Goal: Task Accomplishment & Management: Manage account settings

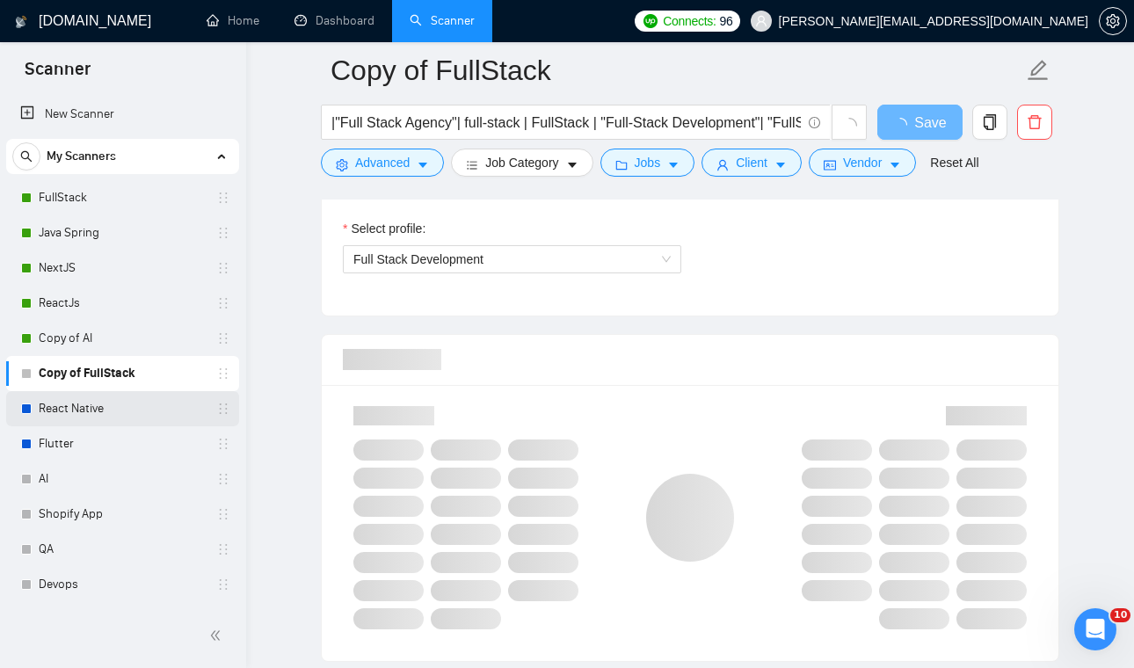
click at [115, 411] on link "React Native" at bounding box center [122, 408] width 167 height 35
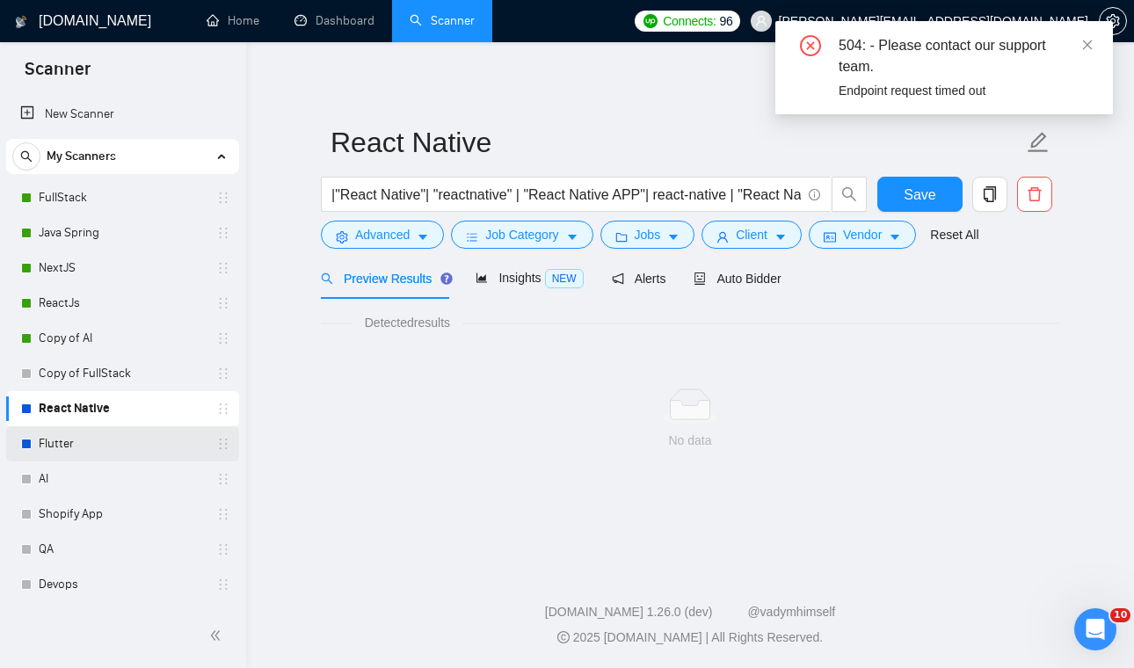
click at [95, 448] on link "Flutter" at bounding box center [122, 443] width 167 height 35
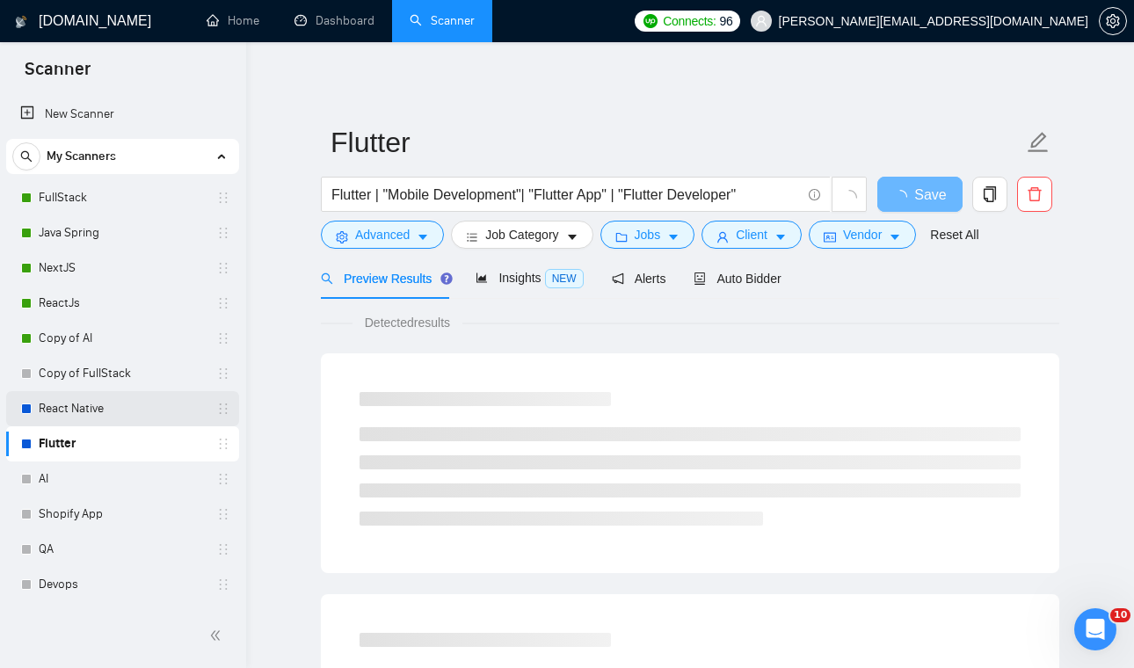
click at [173, 411] on link "React Native" at bounding box center [122, 408] width 167 height 35
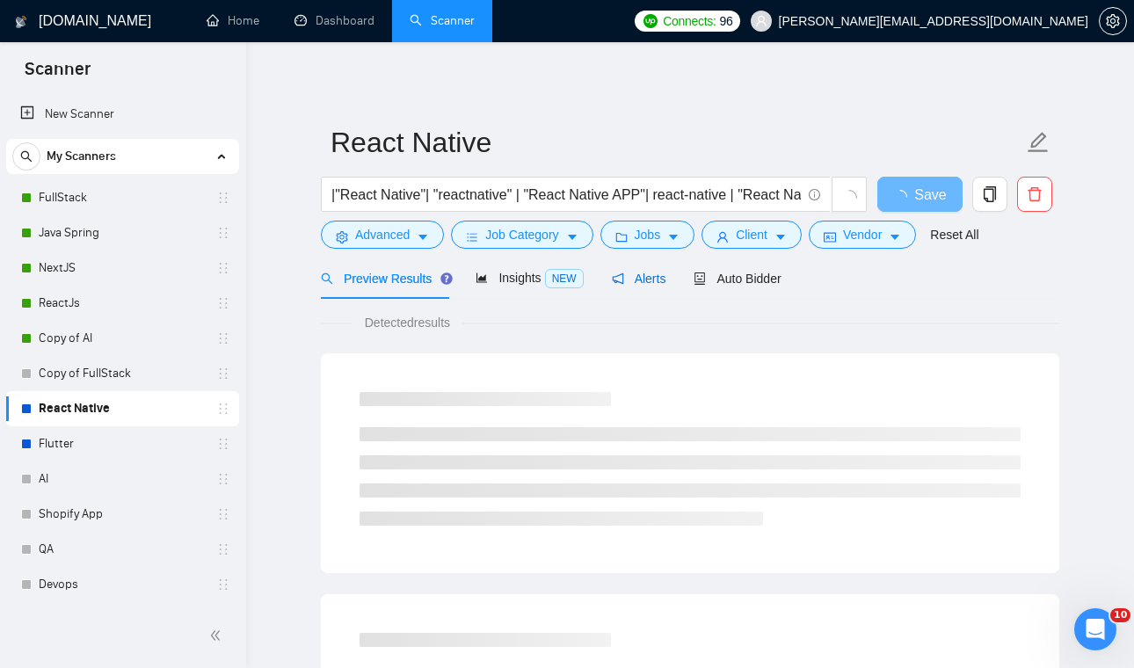
click at [660, 277] on span "Alerts" at bounding box center [639, 279] width 55 height 14
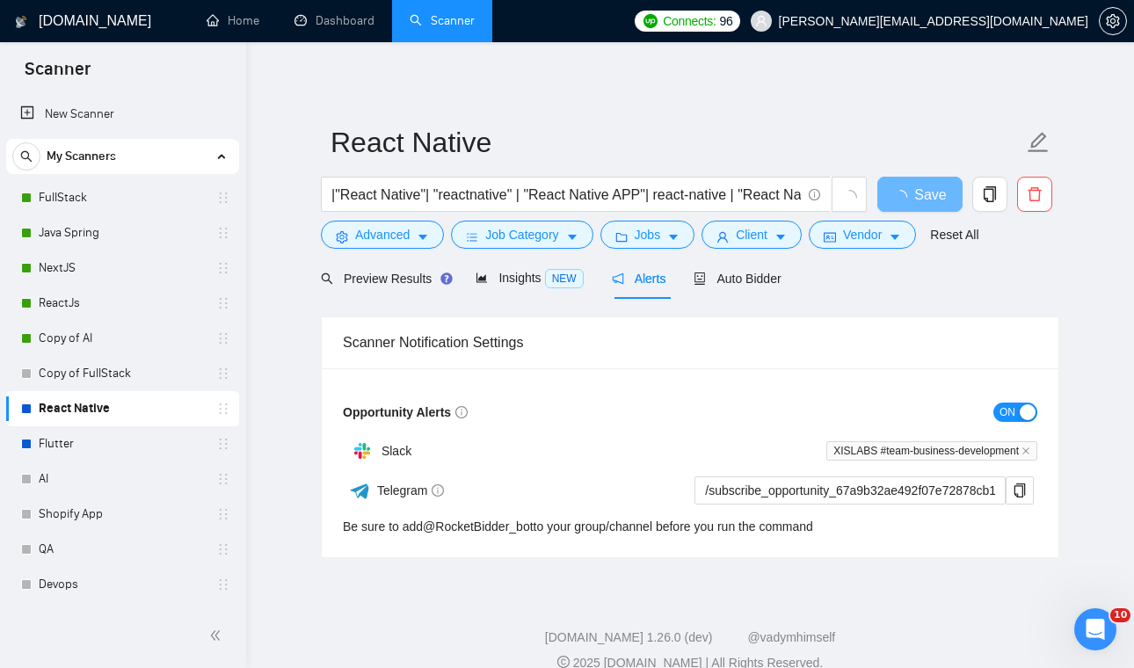
click at [1029, 419] on button "ON" at bounding box center [1015, 412] width 44 height 19
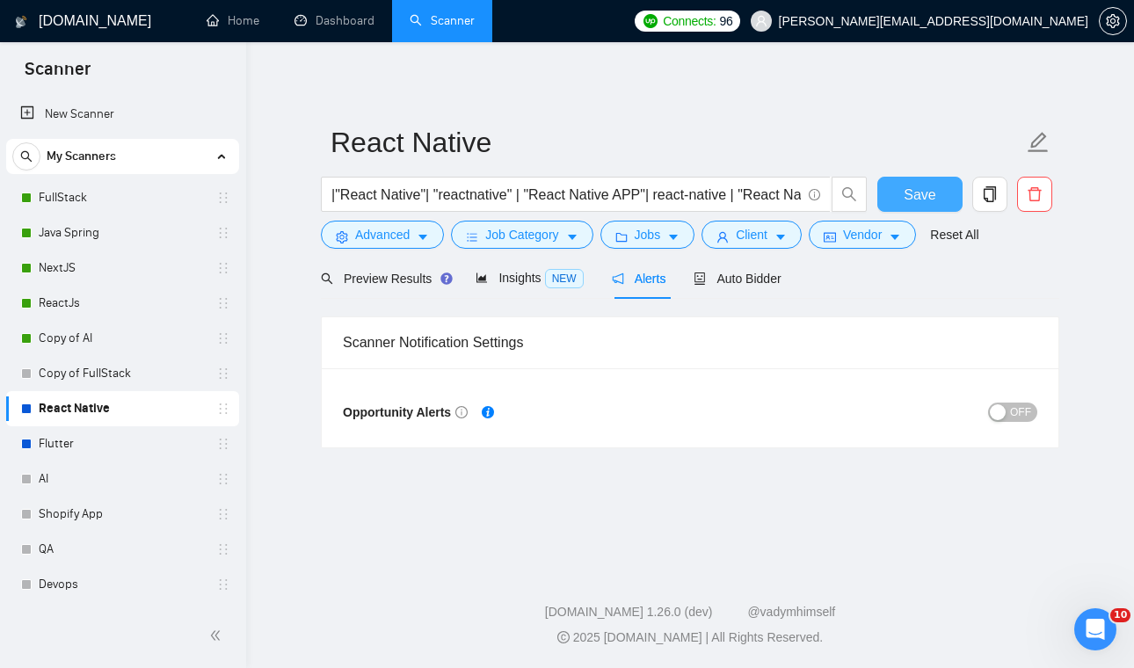
click at [937, 202] on button "Save" at bounding box center [919, 194] width 85 height 35
click at [196, 428] on link "Flutter" at bounding box center [122, 443] width 167 height 35
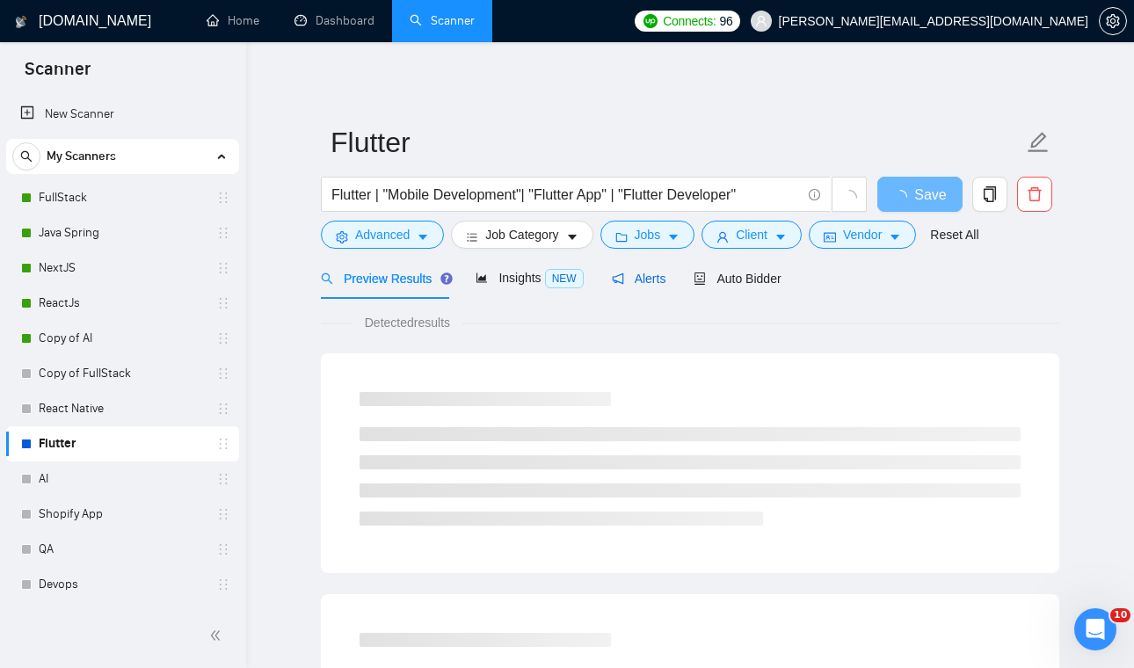
click at [636, 274] on span "Alerts" at bounding box center [639, 279] width 55 height 14
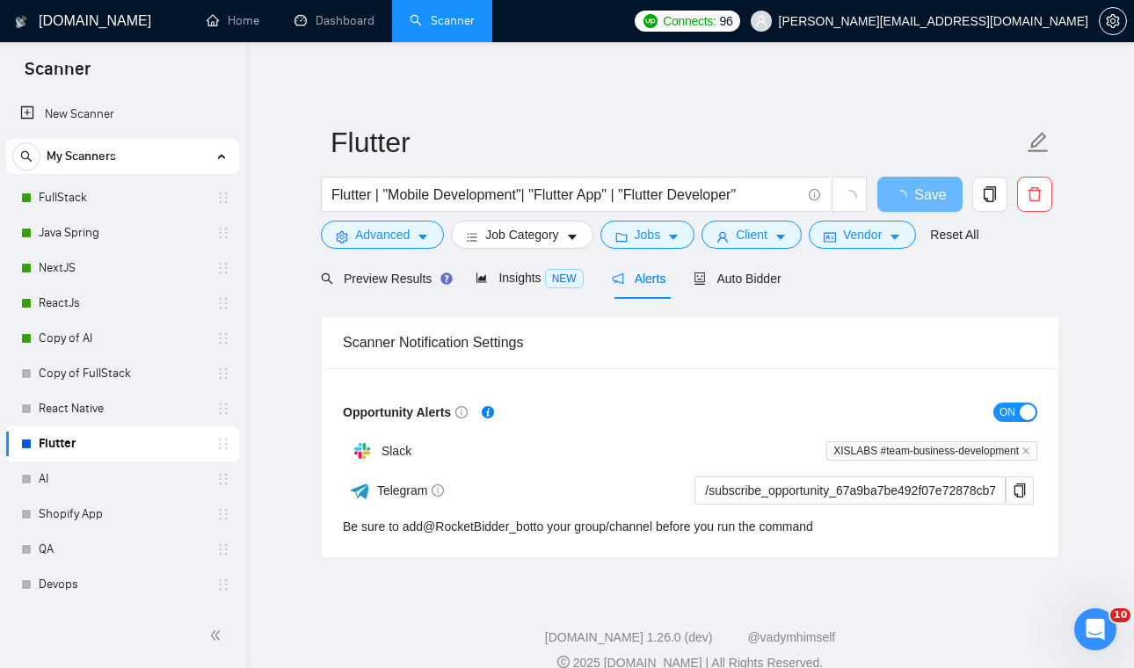
click at [1000, 411] on span "ON" at bounding box center [1008, 412] width 16 height 19
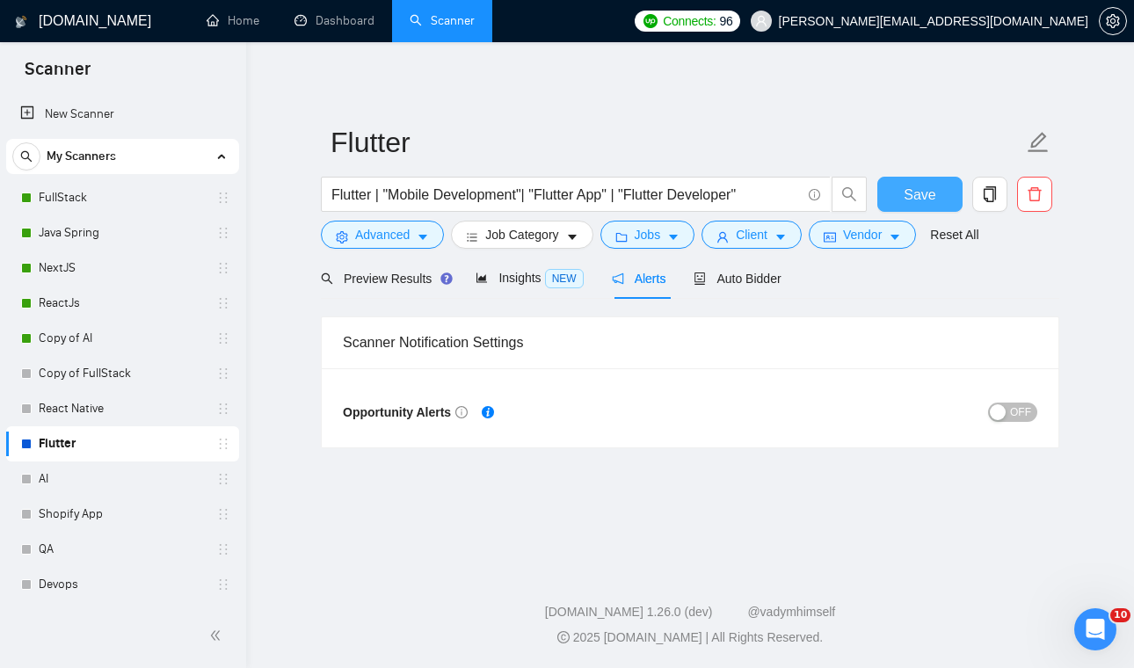
click at [912, 187] on span "Save" at bounding box center [920, 195] width 32 height 22
